Goal: Find specific page/section: Find specific page/section

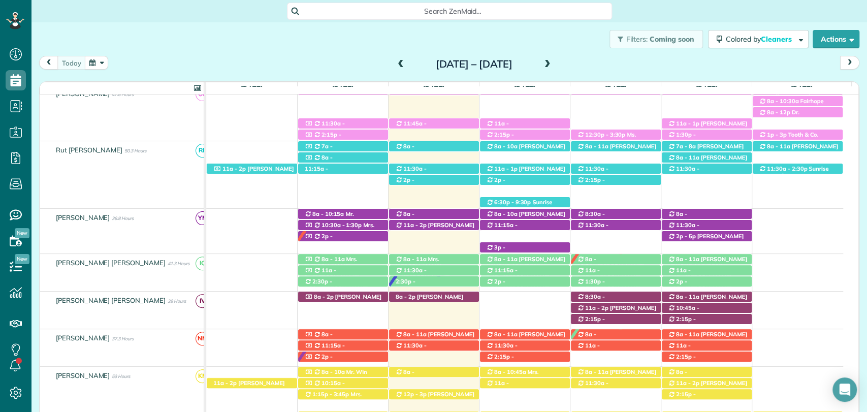
scroll to position [174, 0]
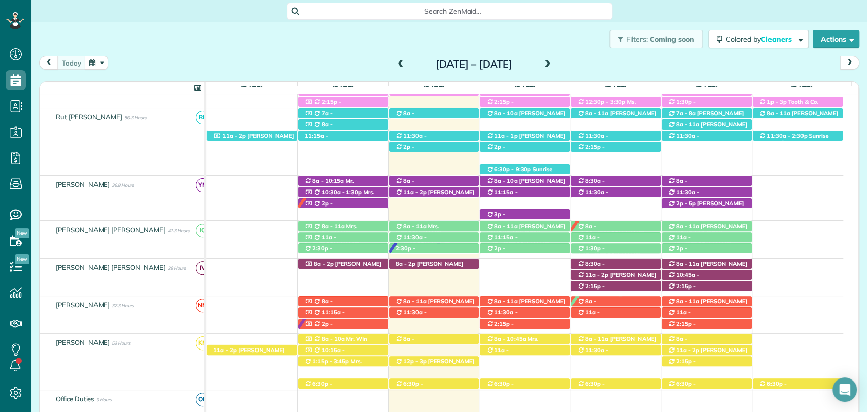
click at [335, 47] on div "Filters: Coming soon Colored by Cleaners Color by Cleaner Color by Team Color b…" at bounding box center [448, 39] width 835 height 34
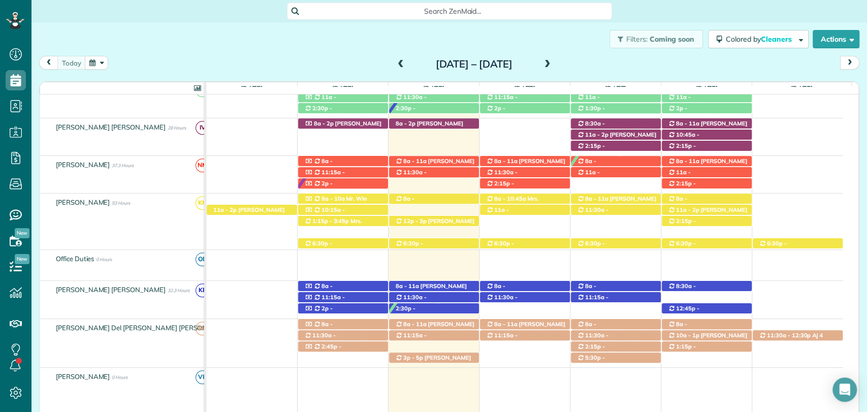
scroll to position [334, 0]
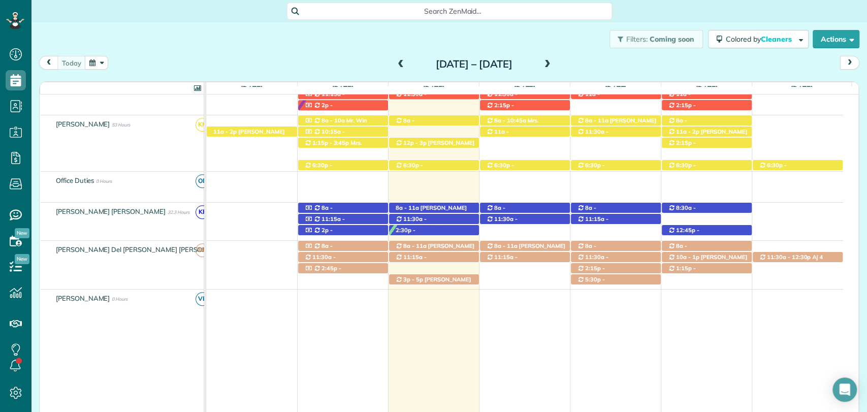
click at [63, 38] on div "Filters: Coming soon Colored by Cleaners Color by Cleaner Color by Team Color b…" at bounding box center [448, 39] width 835 height 34
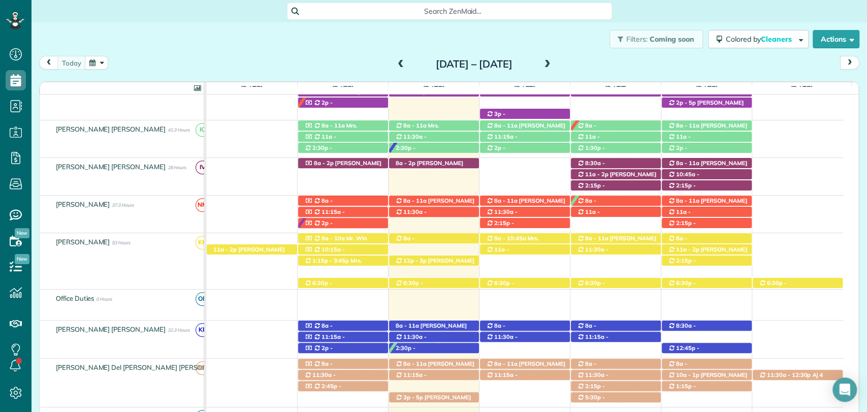
scroll to position [308, 0]
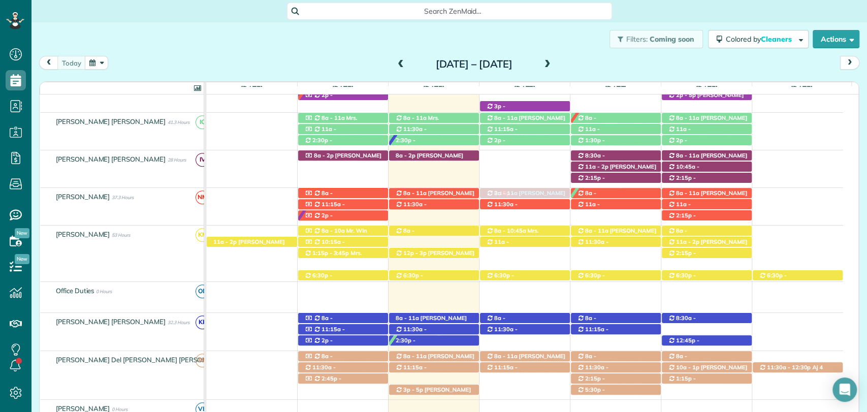
click at [519, 219] on span "Mrs. Julie Adamson (+12516228085)" at bounding box center [513, 226] width 55 height 14
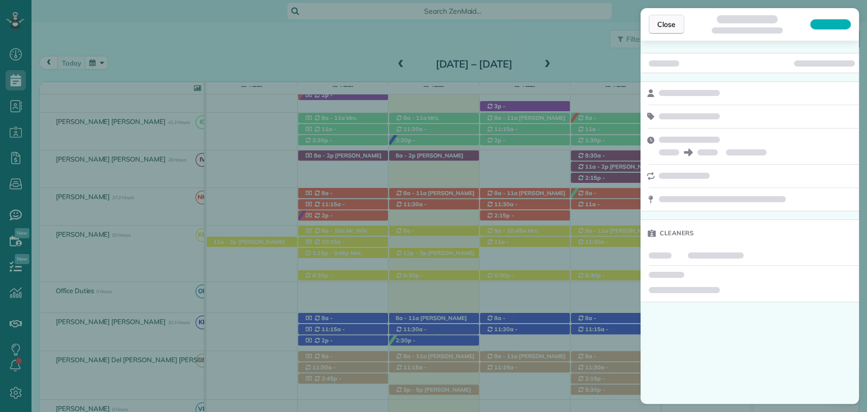
click at [666, 25] on span "Close" at bounding box center [666, 24] width 18 height 10
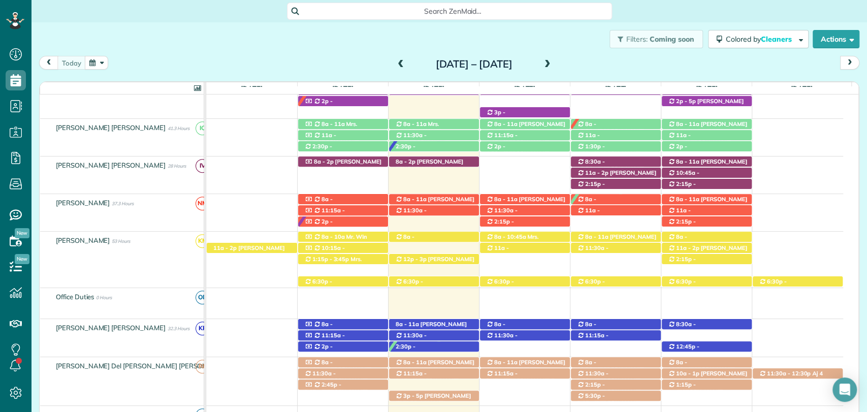
scroll to position [337, 0]
